Goal: Task Accomplishment & Management: Manage account settings

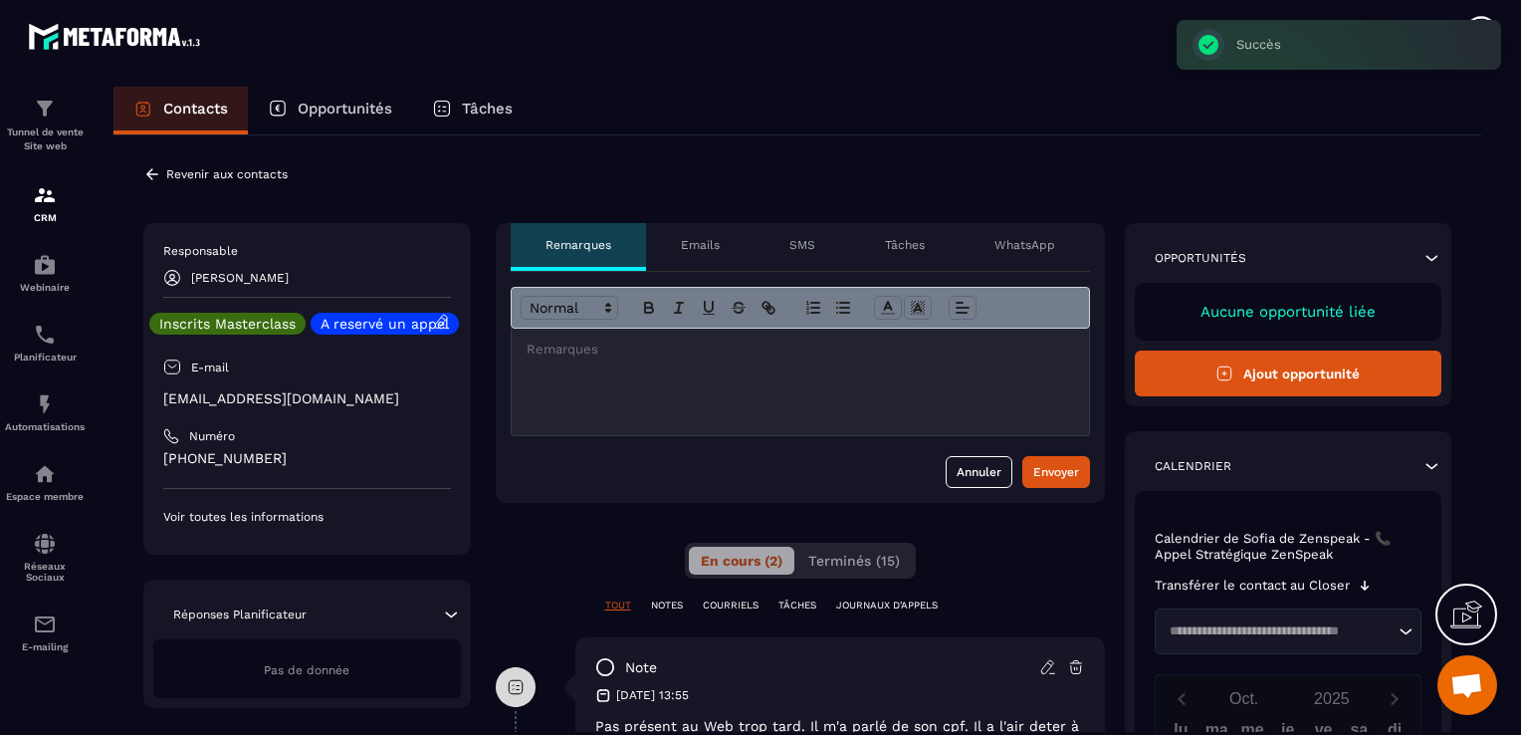
scroll to position [144, 0]
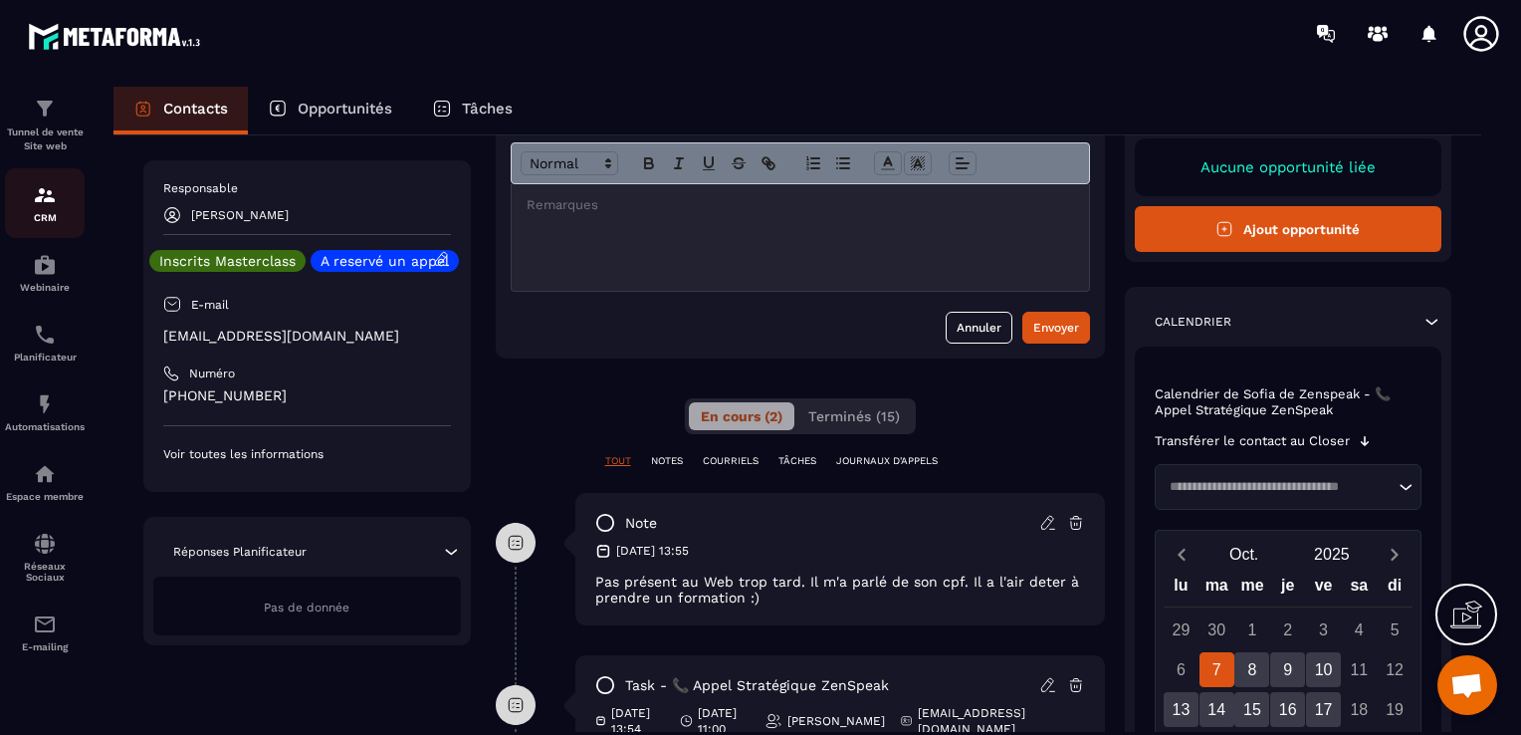
click at [56, 202] on div "CRM" at bounding box center [45, 203] width 80 height 40
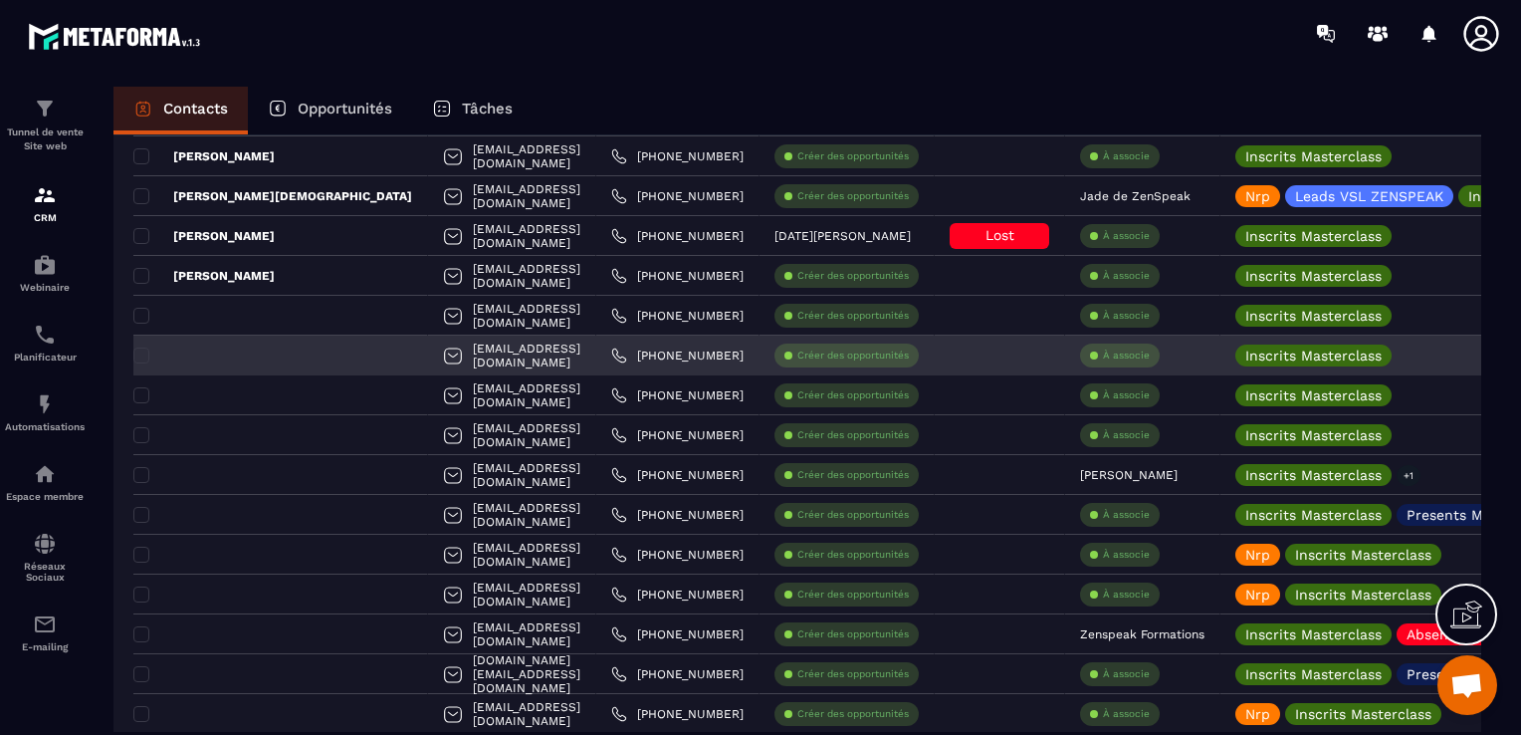
scroll to position [443, 0]
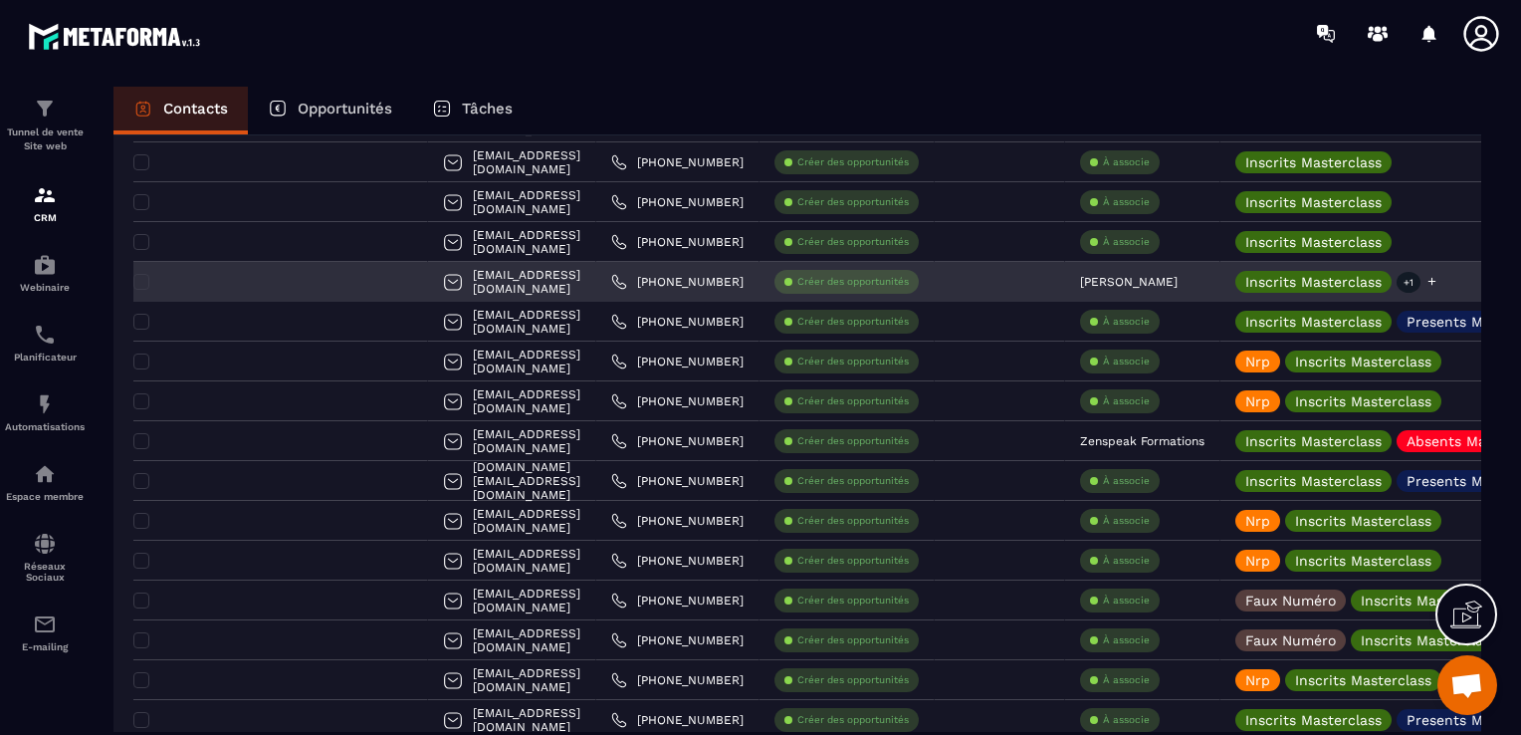
click at [1396, 277] on p "+1" at bounding box center [1408, 282] width 24 height 21
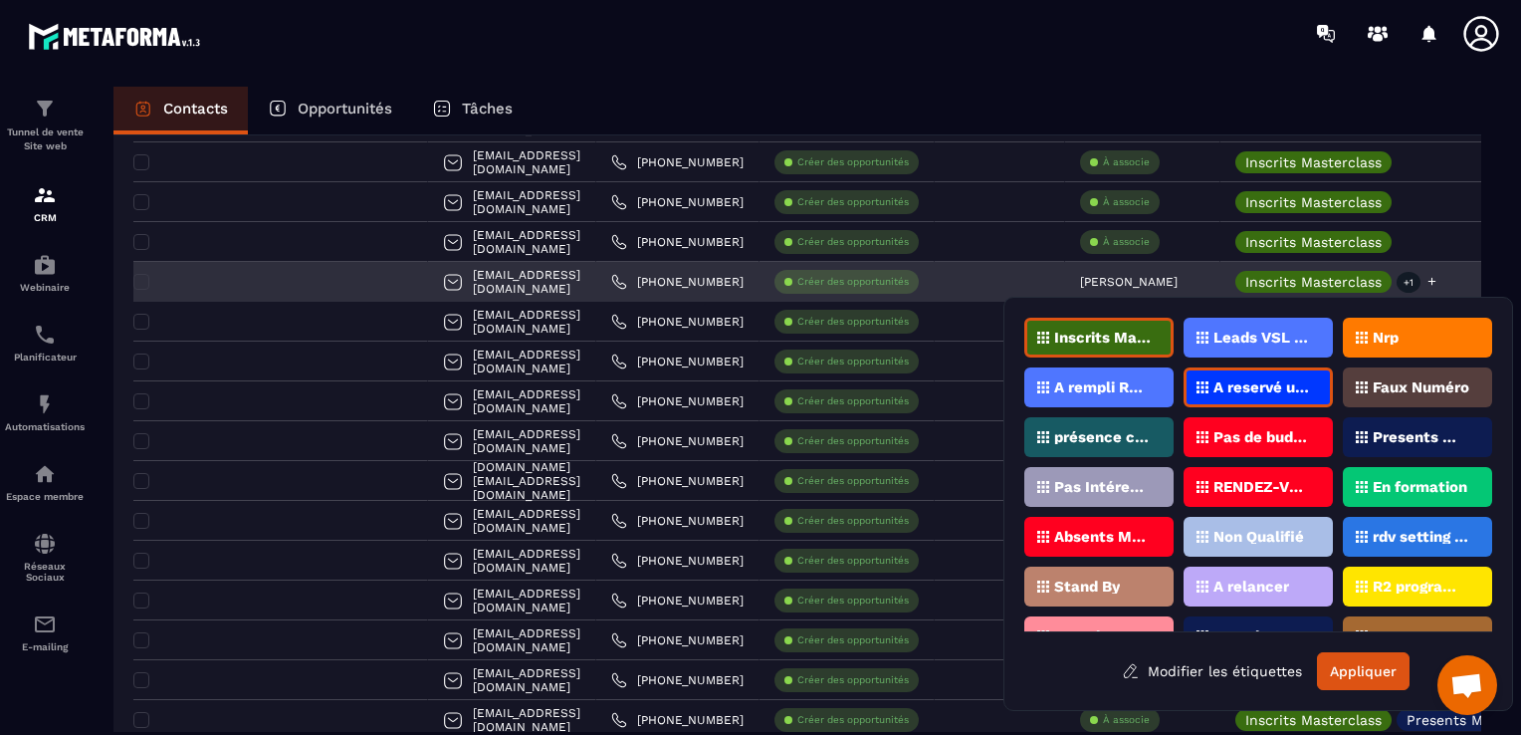
click at [1396, 279] on p "+1" at bounding box center [1408, 282] width 24 height 21
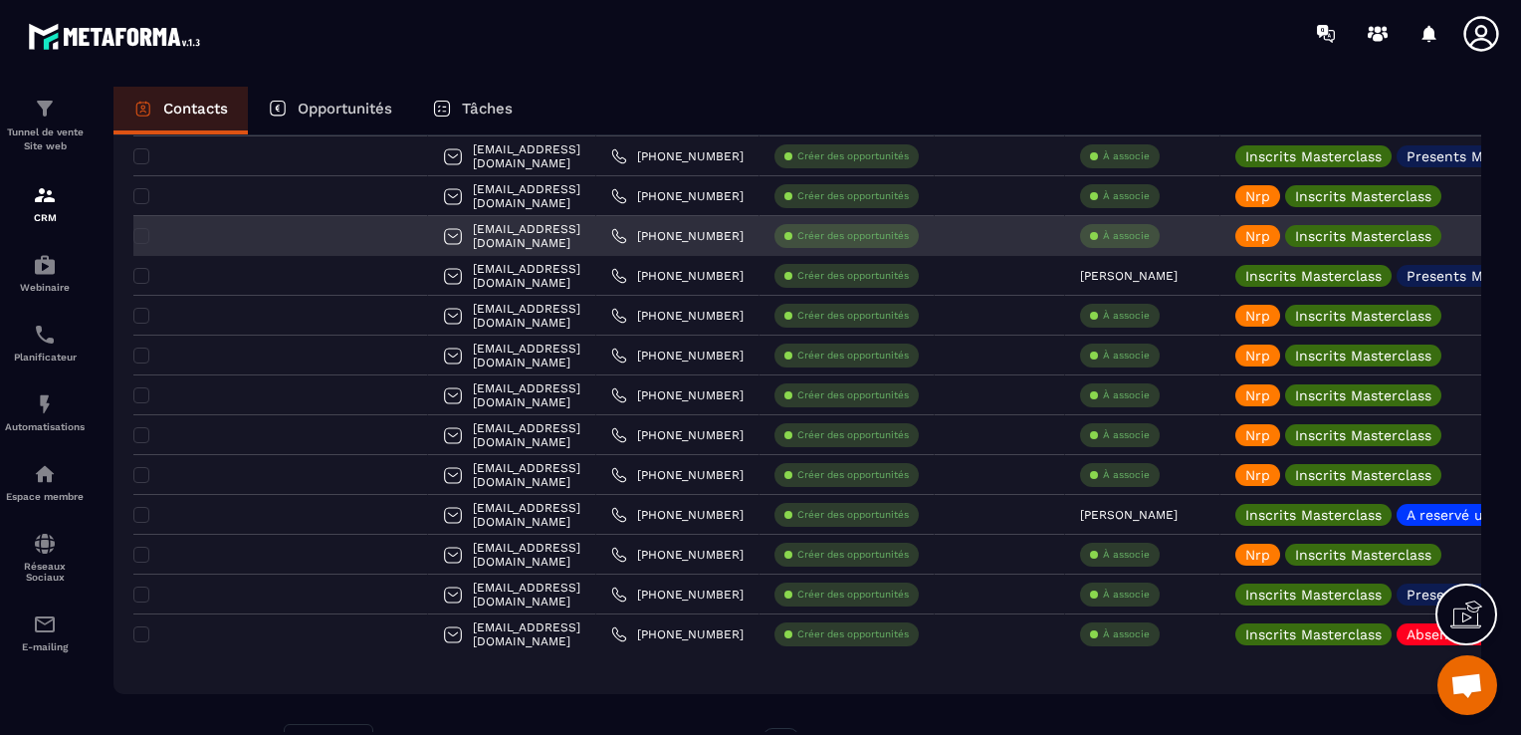
scroll to position [1040, 0]
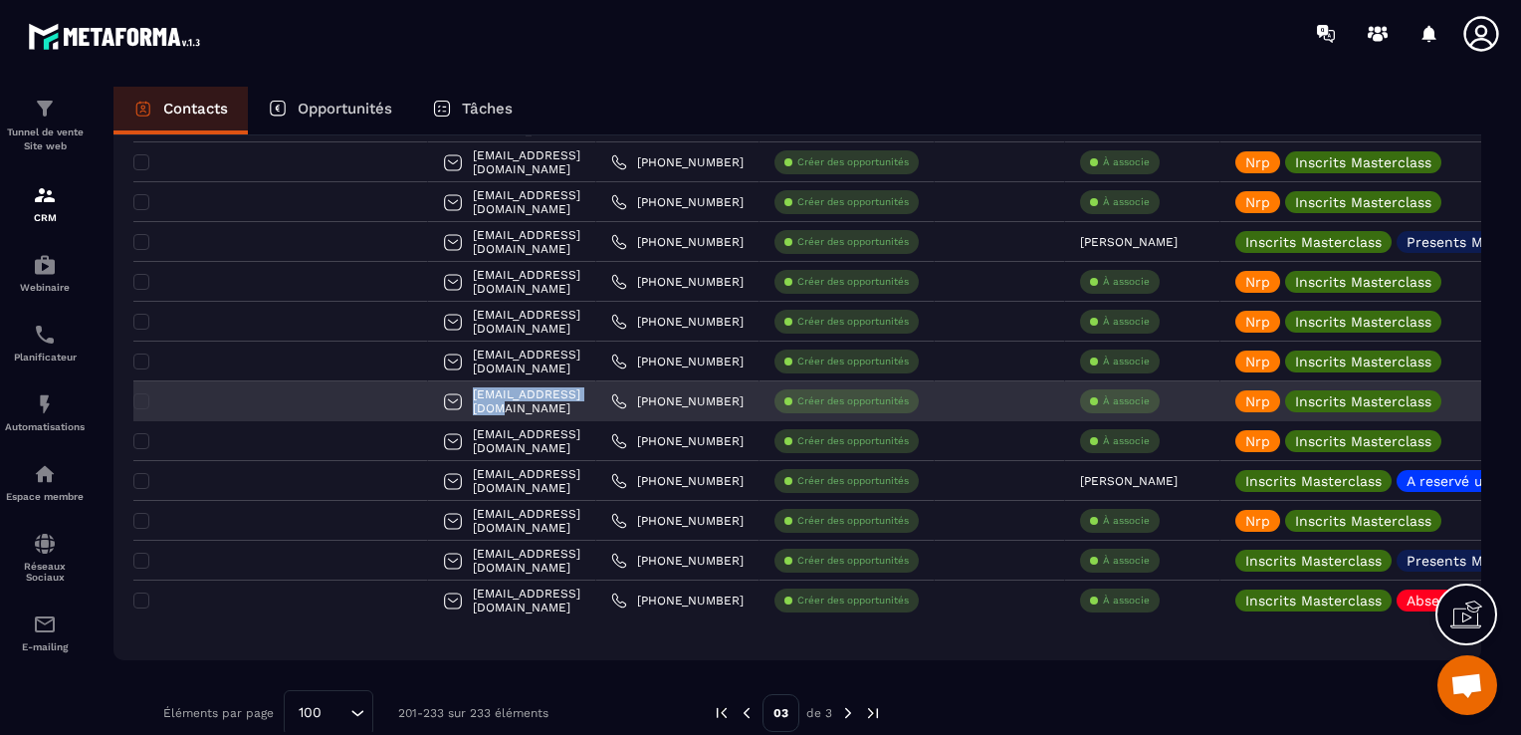
drag, startPoint x: 525, startPoint y: 404, endPoint x: 348, endPoint y: 394, distance: 176.4
click at [428, 394] on div "[EMAIL_ADDRESS][DOMAIN_NAME]" at bounding box center [512, 401] width 168 height 40
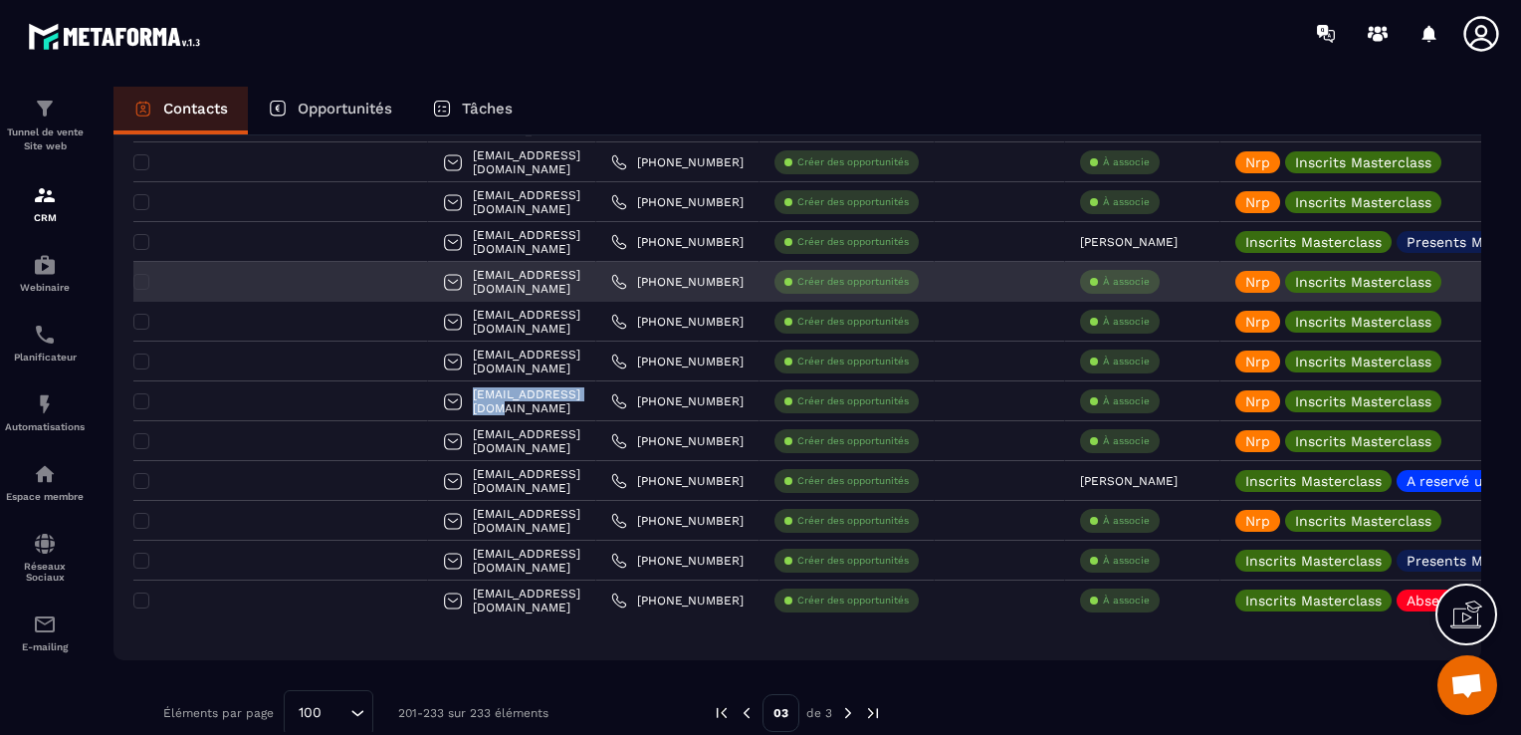
copy p "[EMAIL_ADDRESS][DOMAIN_NAME]"
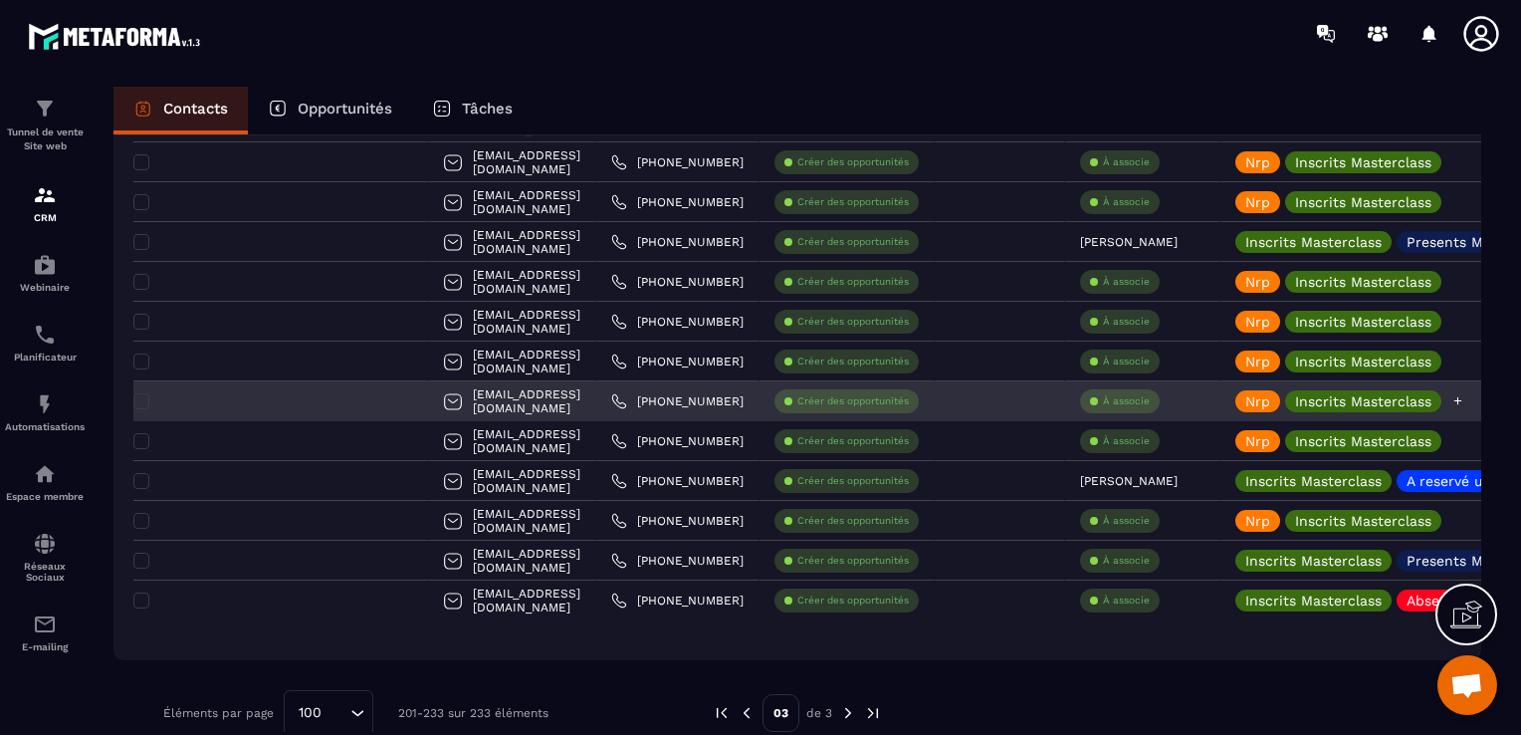
click at [1245, 397] on p "Nrp" at bounding box center [1257, 401] width 25 height 14
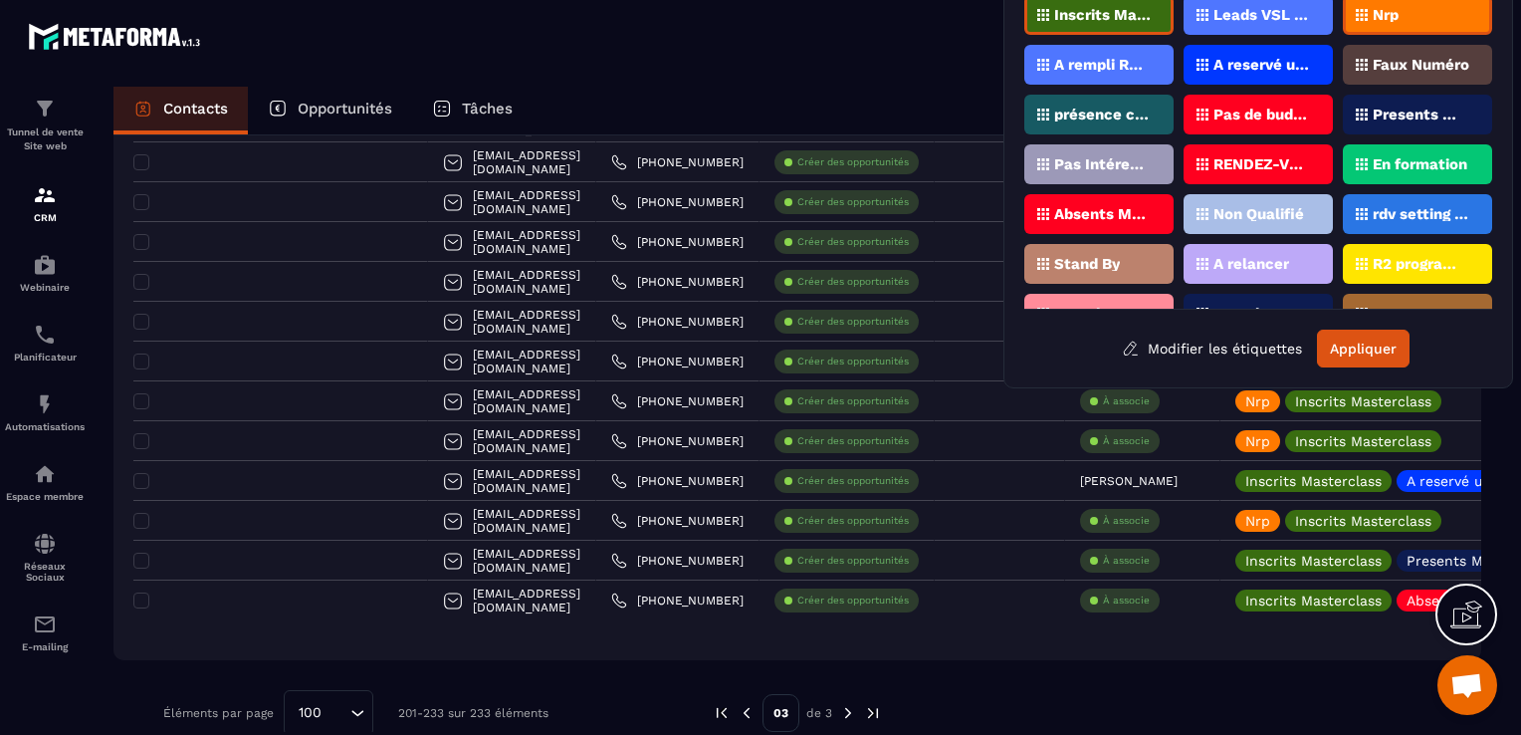
click at [1404, 29] on div "Nrp" at bounding box center [1417, 15] width 149 height 40
click at [1381, 345] on button "Appliquer" at bounding box center [1363, 348] width 93 height 38
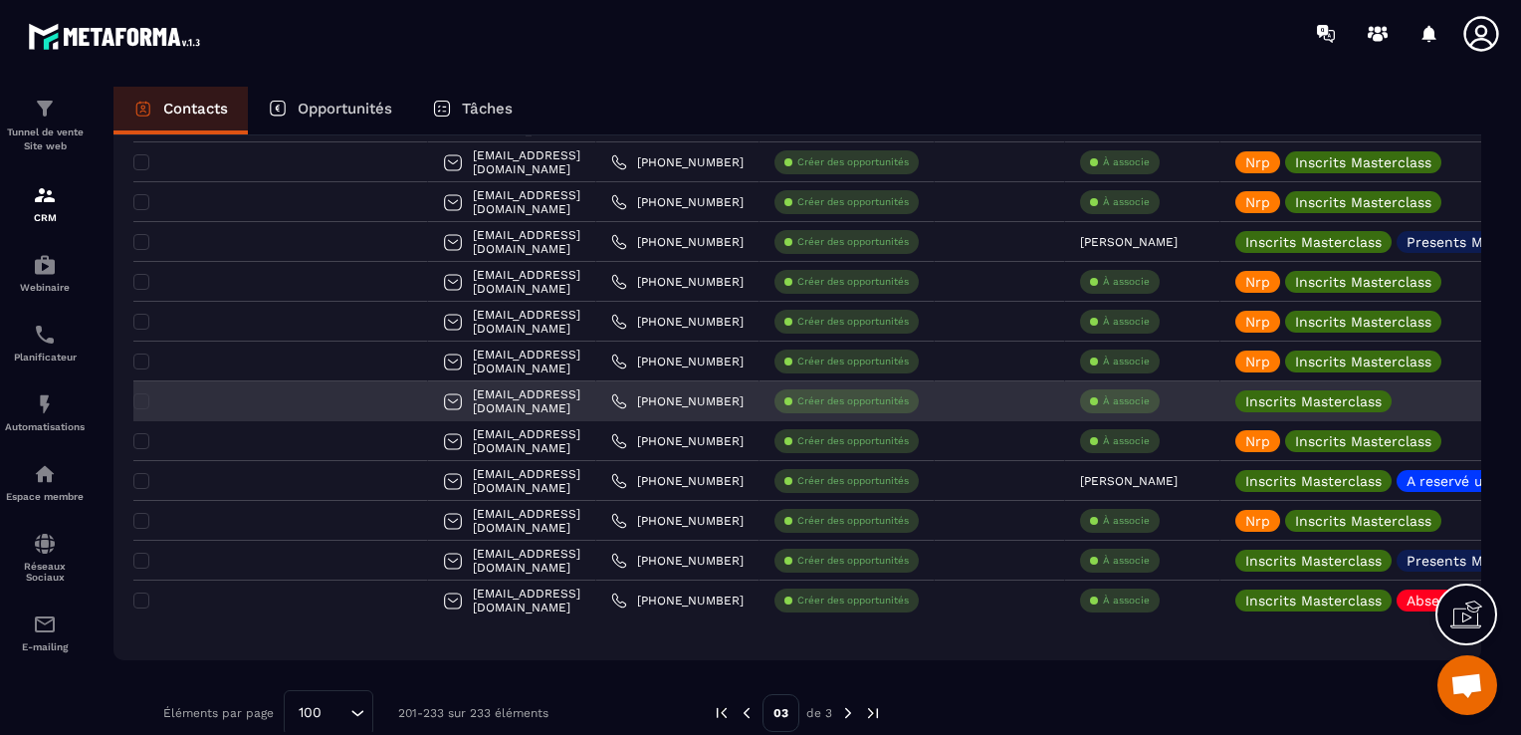
click at [1167, 404] on div "À associe" at bounding box center [1142, 401] width 155 height 40
click at [1401, 404] on icon at bounding box center [1407, 400] width 13 height 13
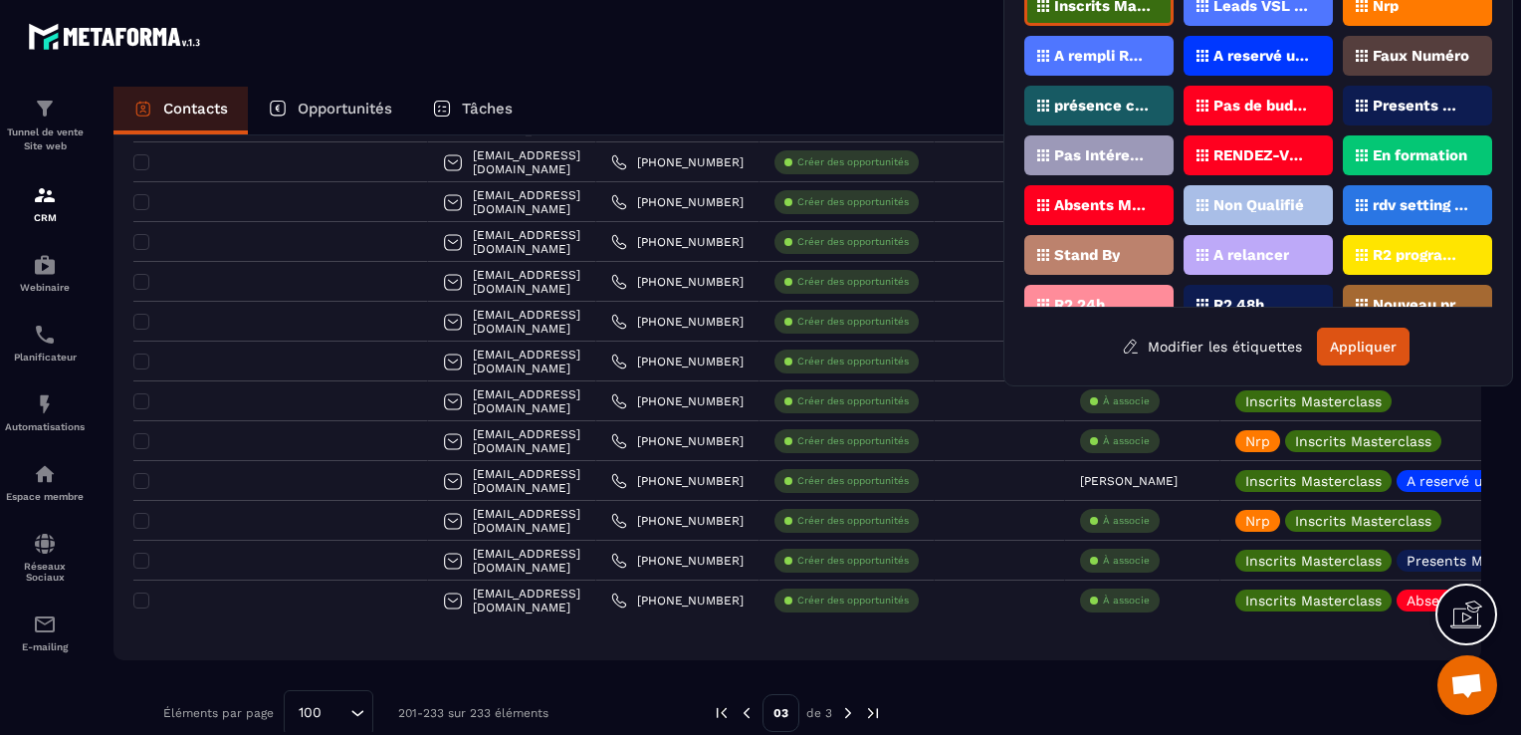
scroll to position [0, 0]
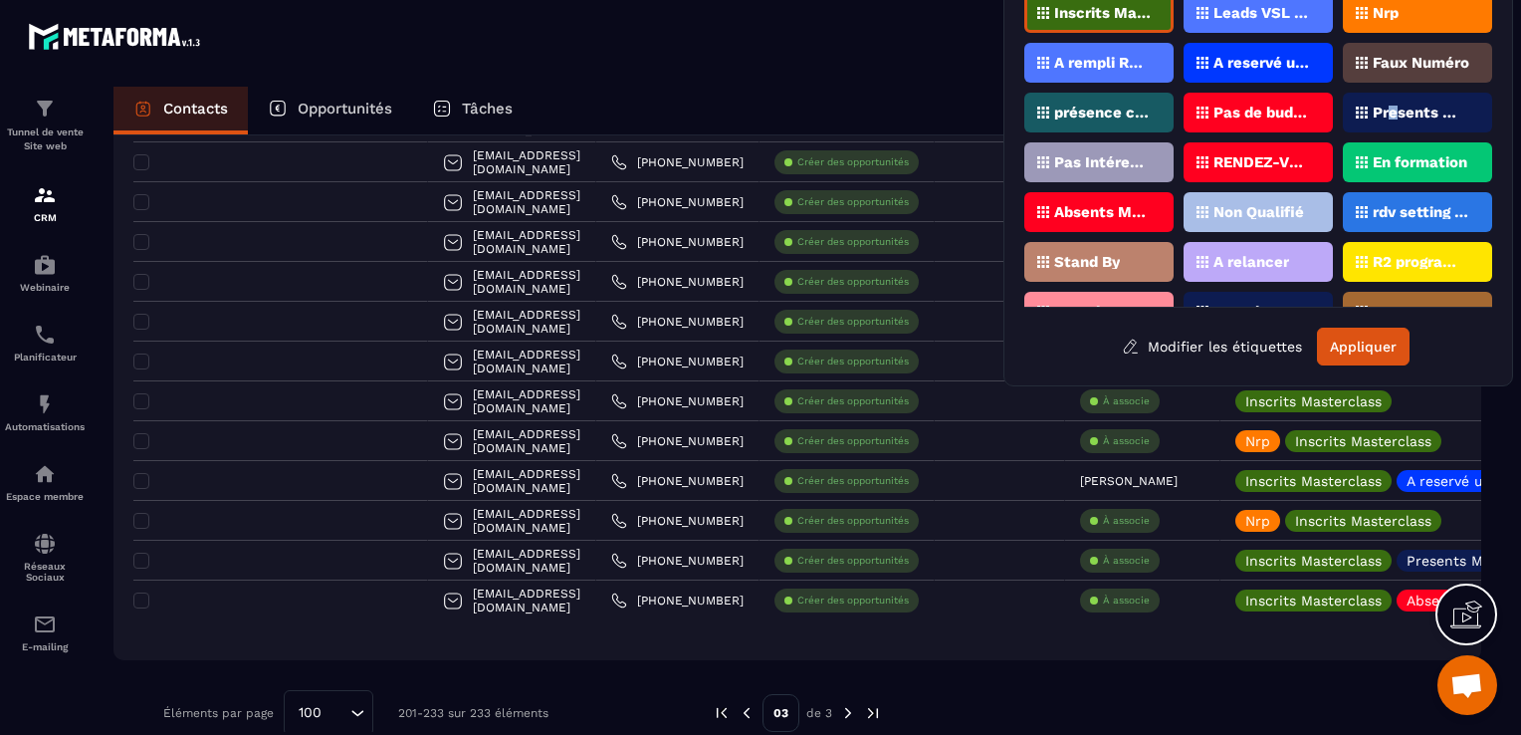
click at [1392, 114] on p "Presents Masterclass" at bounding box center [1420, 112] width 97 height 14
drag, startPoint x: 1392, startPoint y: 114, endPoint x: 1369, endPoint y: 355, distance: 241.9
click at [1369, 356] on button "Appliquer" at bounding box center [1363, 346] width 93 height 38
